Goal: Task Accomplishment & Management: Manage account settings

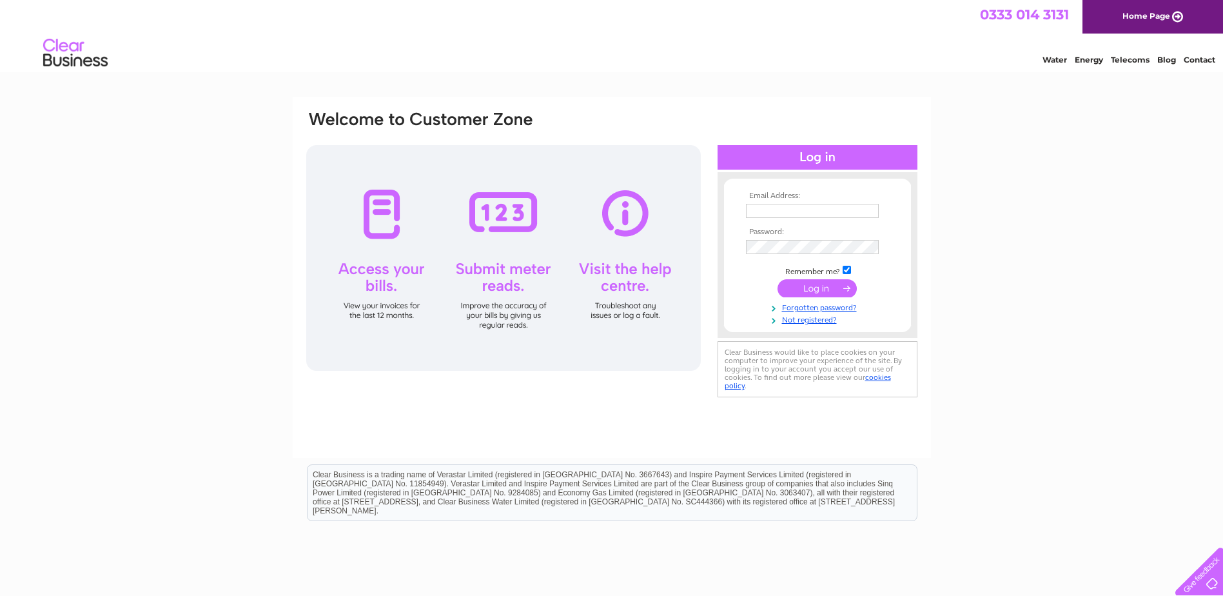
type input "lochielflooring@hotmail.co.uk"
click at [838, 283] on input "submit" at bounding box center [817, 288] width 79 height 18
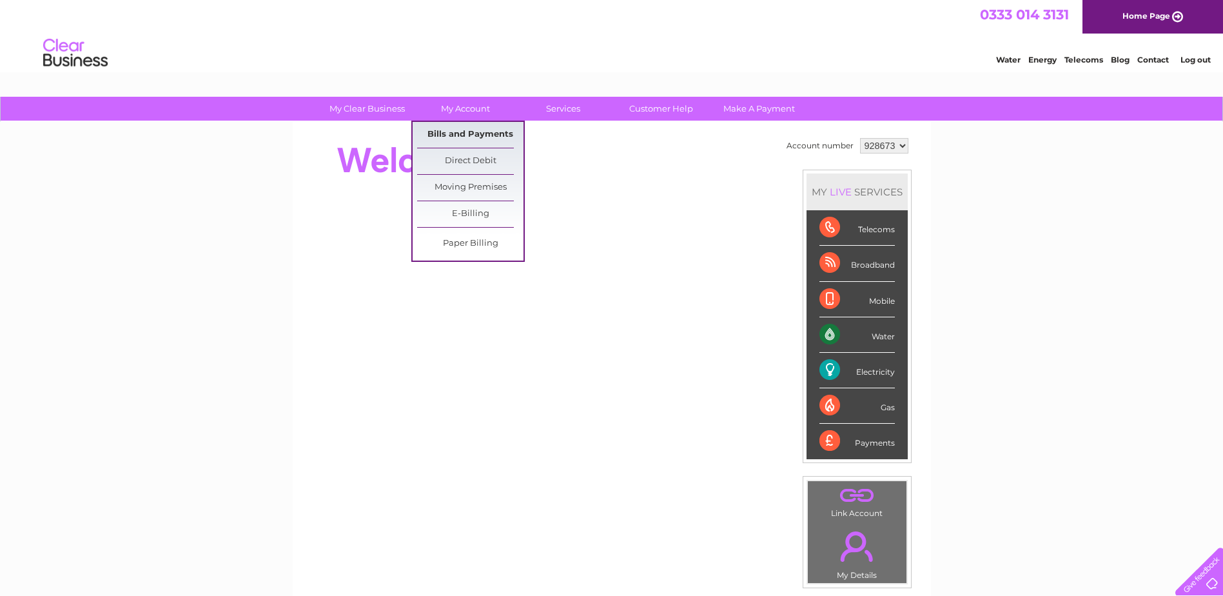
click at [471, 127] on link "Bills and Payments" at bounding box center [470, 135] width 106 height 26
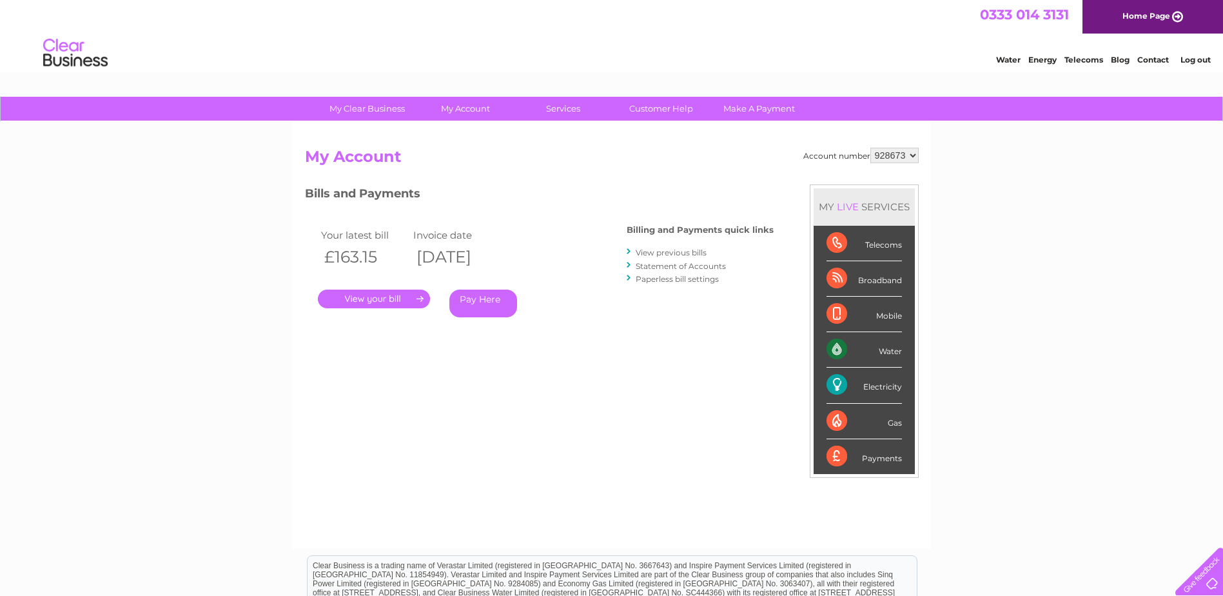
click at [376, 299] on link "." at bounding box center [374, 298] width 112 height 19
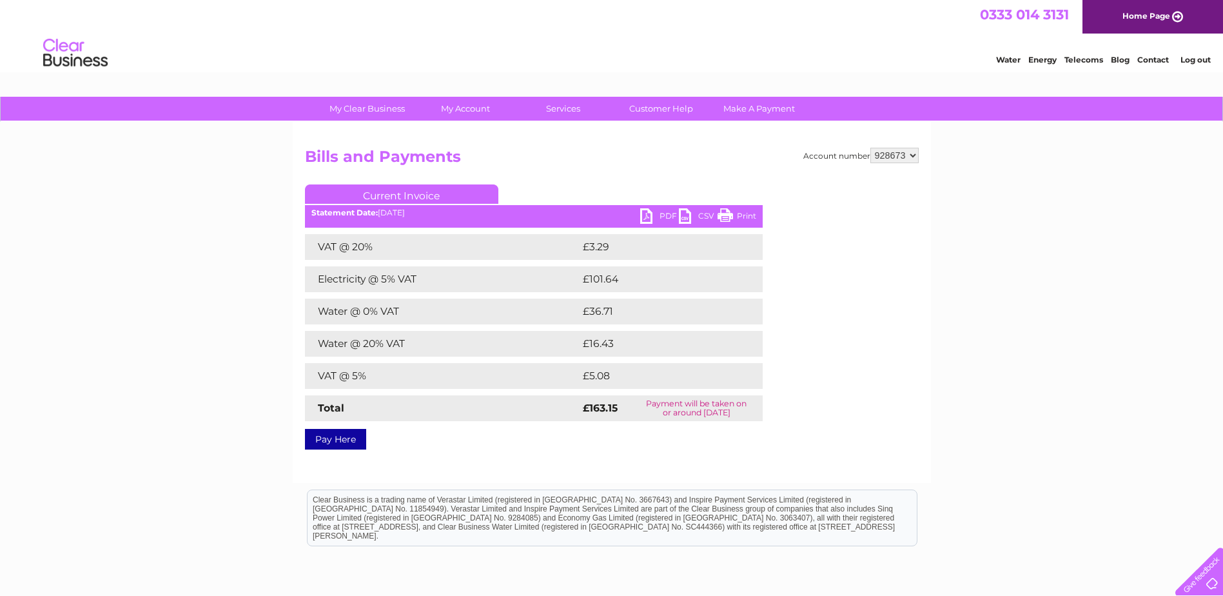
drag, startPoint x: 741, startPoint y: 218, endPoint x: 167, endPoint y: 40, distance: 601.4
click at [741, 218] on link "Print" at bounding box center [737, 217] width 39 height 19
click at [672, 214] on link "PDF" at bounding box center [659, 217] width 39 height 19
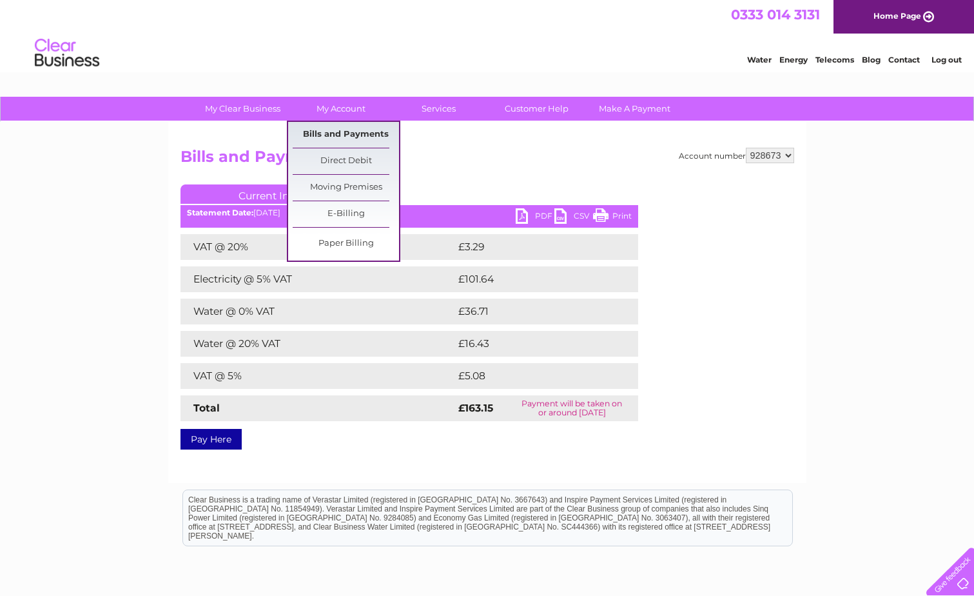
click at [341, 130] on link "Bills and Payments" at bounding box center [346, 135] width 106 height 26
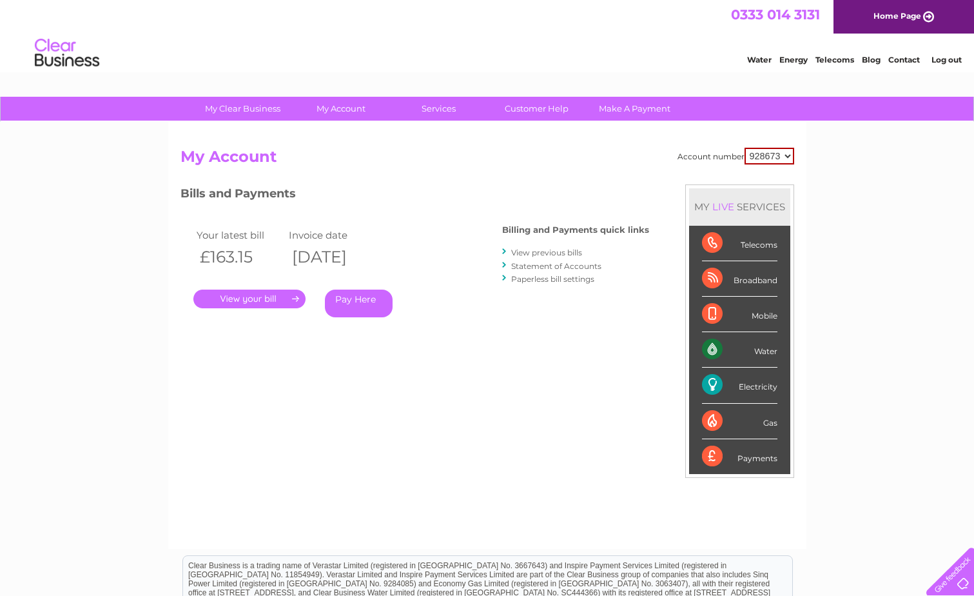
click at [555, 249] on link "View previous bills" at bounding box center [546, 253] width 71 height 10
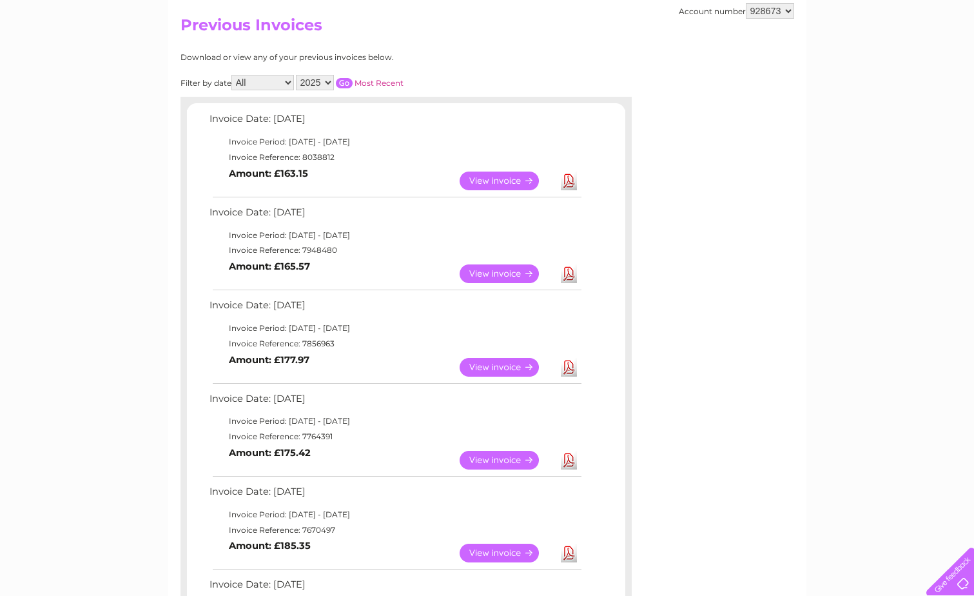
scroll to position [150, 0]
